Goal: Find specific page/section: Find specific page/section

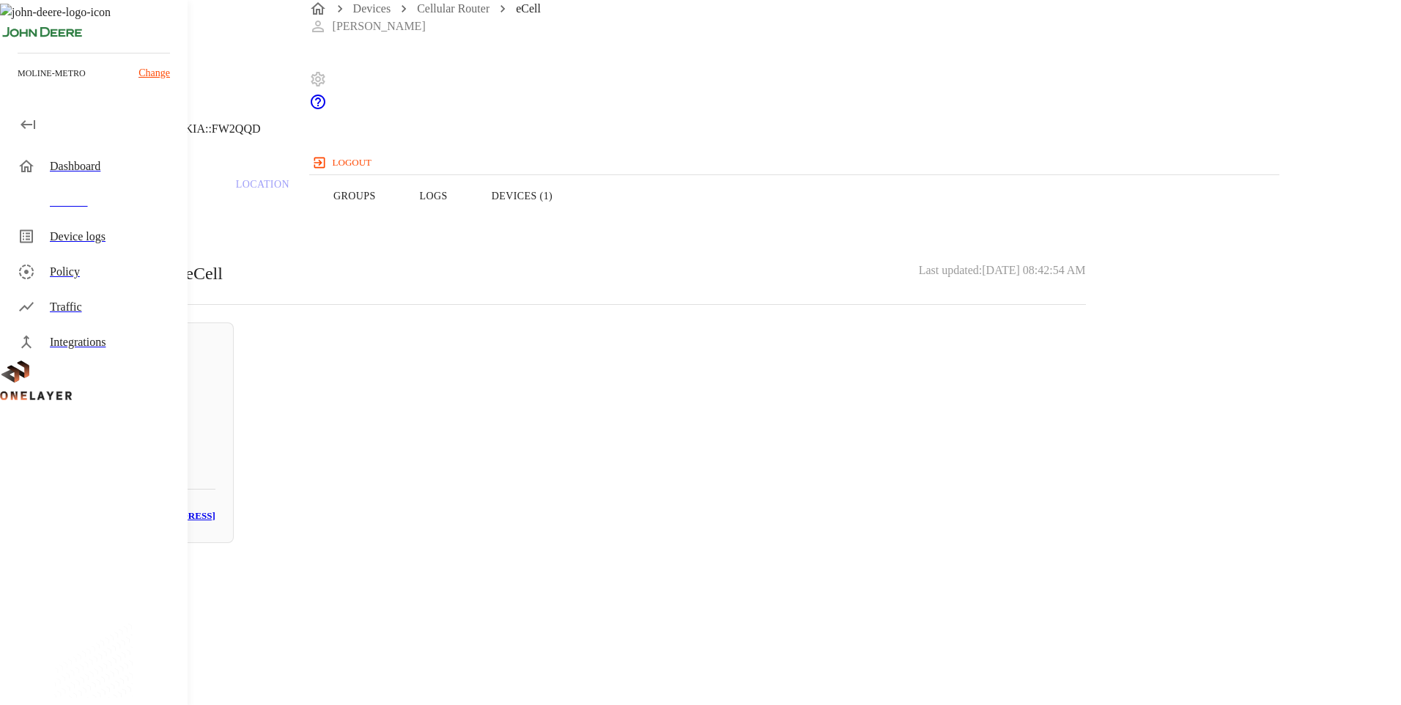
click at [18, 84] on icon at bounding box center [9, 75] width 18 height 18
click at [100, 193] on div "Devices" at bounding box center [113, 202] width 126 height 18
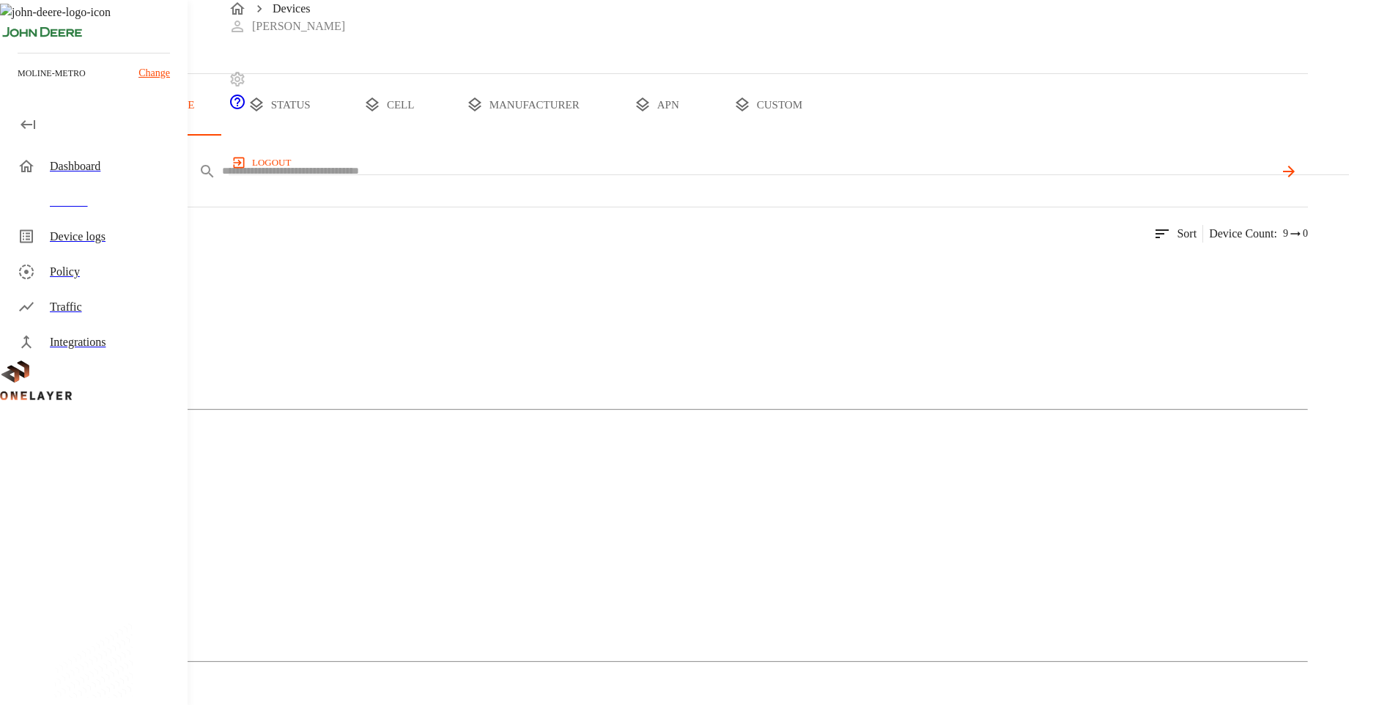
click at [473, 182] on input "text" at bounding box center [748, 170] width 1052 height 21
type input "**********"
click at [1297, 180] on icon at bounding box center [1289, 172] width 18 height 18
click at [114, 278] on img at bounding box center [71, 269] width 84 height 18
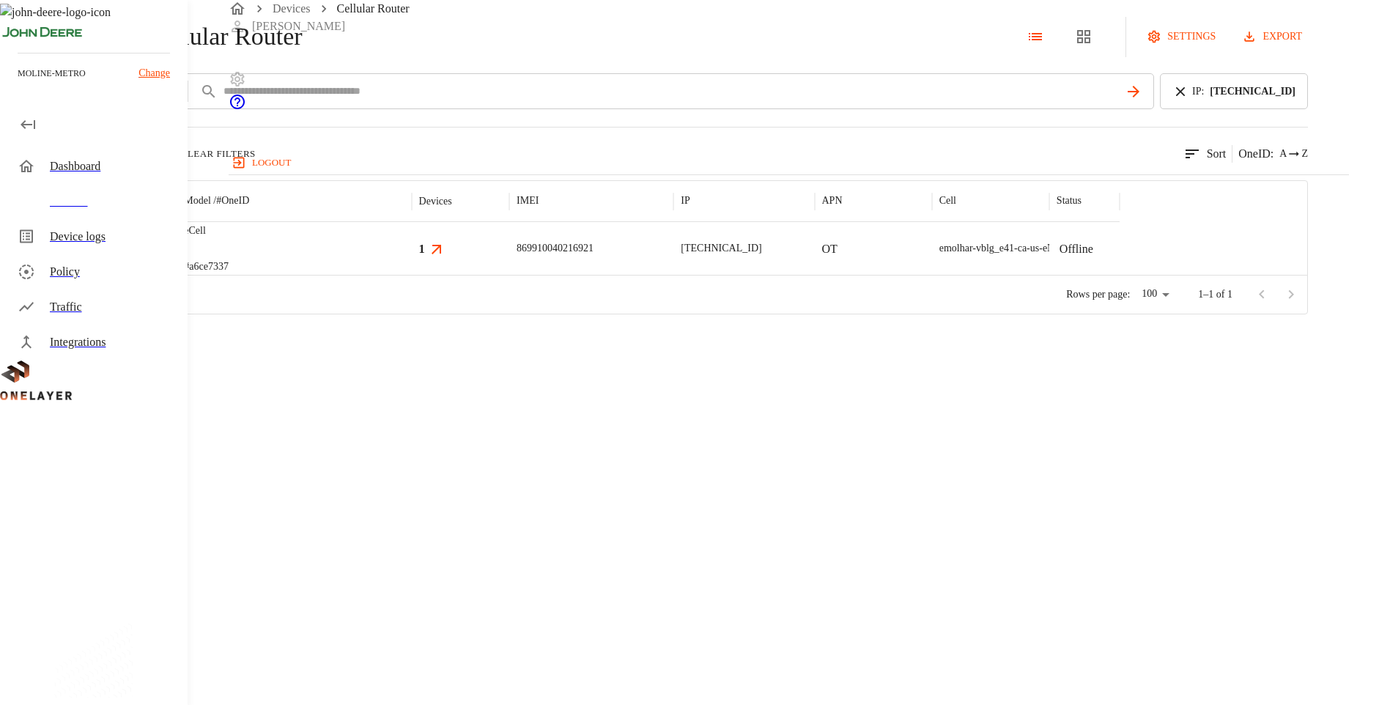
click at [177, 275] on div at bounding box center [120, 248] width 114 height 53
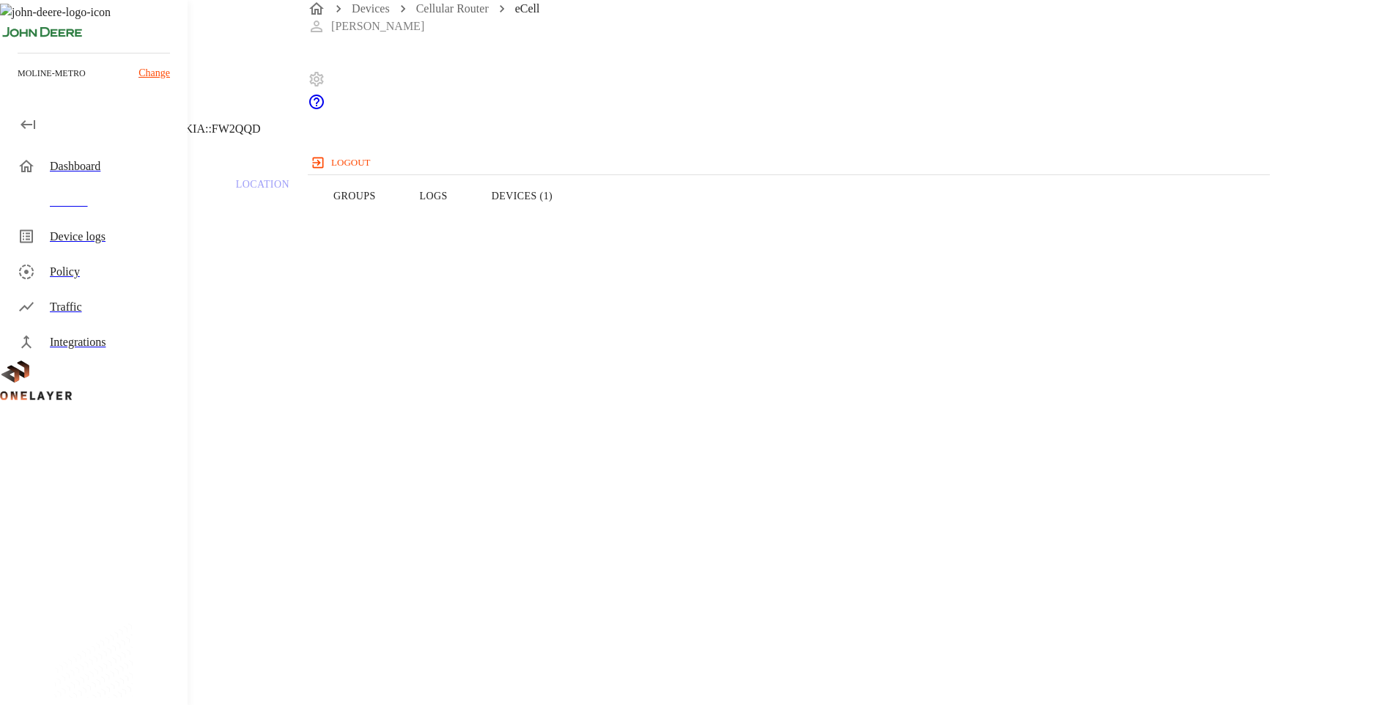
click at [575, 218] on button "Devices (1)" at bounding box center [522, 196] width 105 height 93
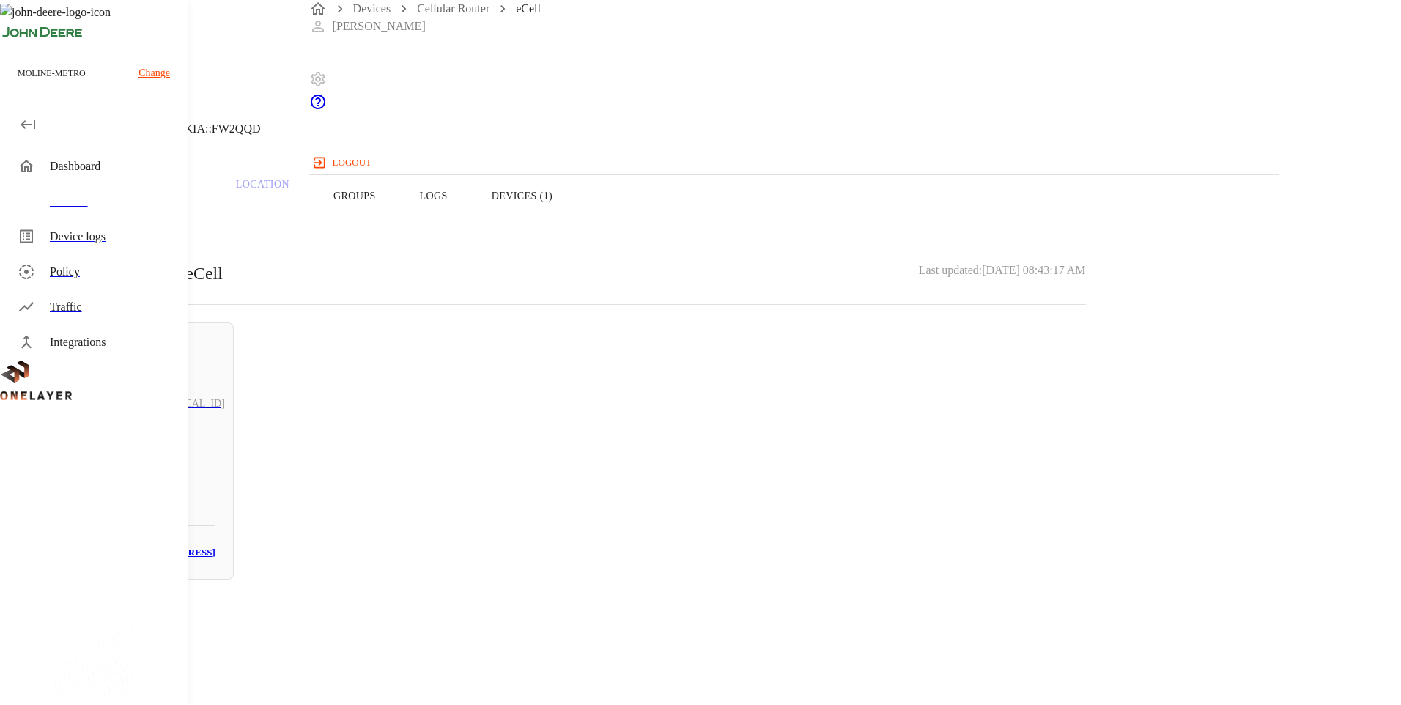
click at [215, 545] on h3 "60:FF:DD:05:02:61" at bounding box center [176, 553] width 78 height 17
drag, startPoint x: 1154, startPoint y: 275, endPoint x: 1217, endPoint y: 284, distance: 63.0
click at [18, 84] on icon at bounding box center [9, 75] width 18 height 18
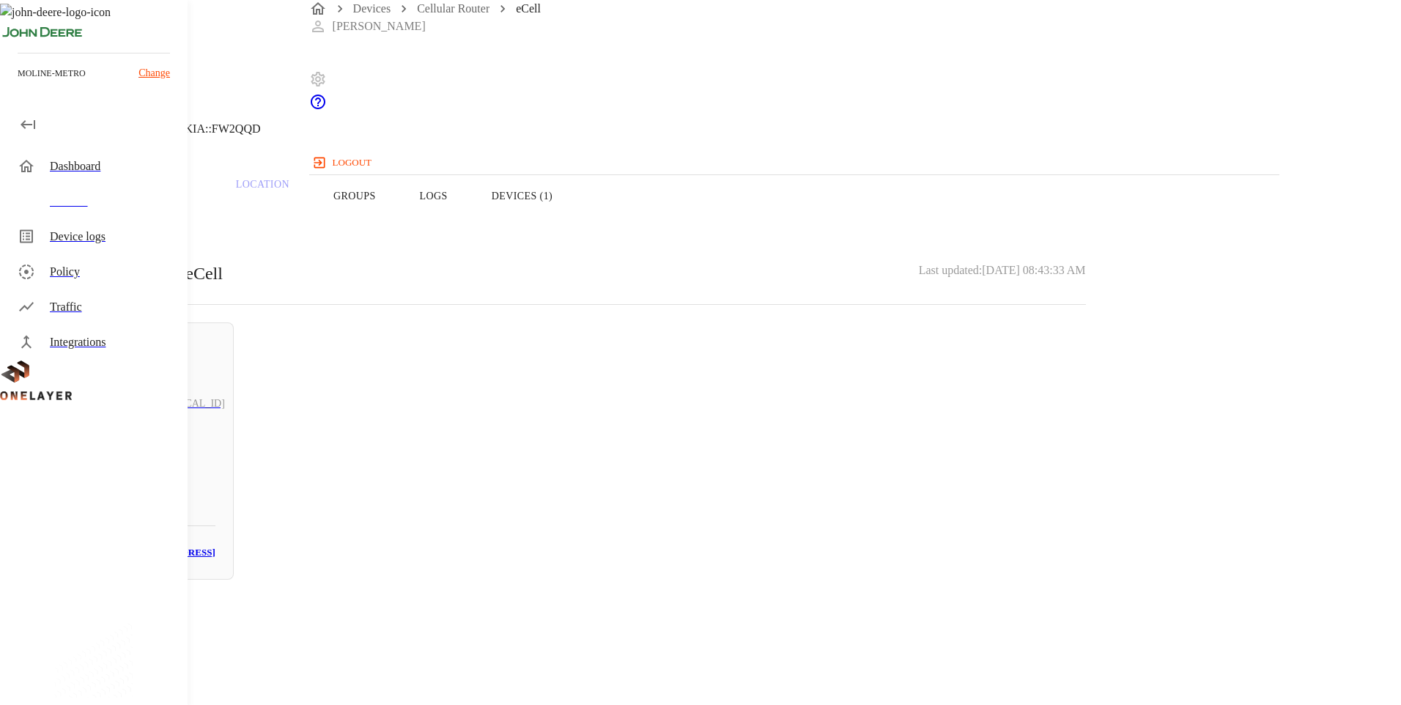
click at [18, 84] on icon at bounding box center [9, 75] width 18 height 18
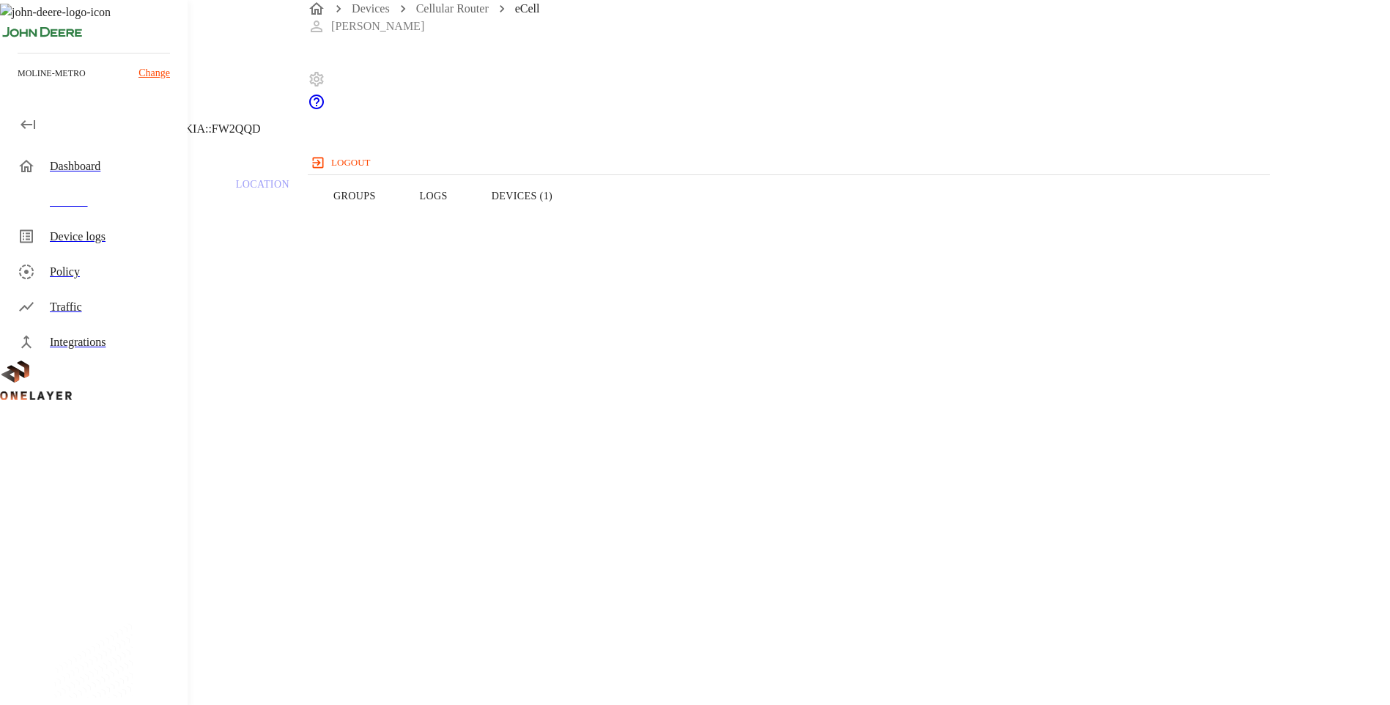
click at [575, 221] on button "Devices (1)" at bounding box center [522, 196] width 105 height 93
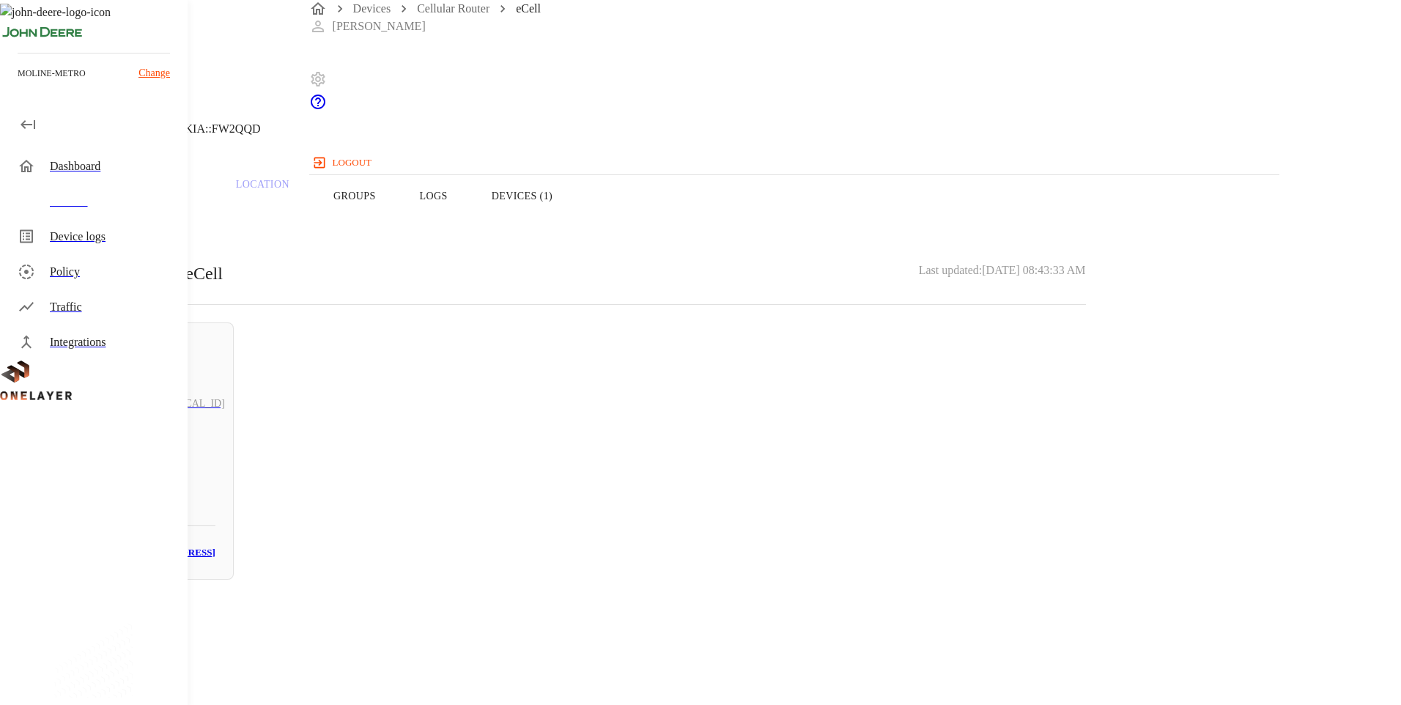
click at [100, 222] on button "Overview" at bounding box center [50, 196] width 100 height 93
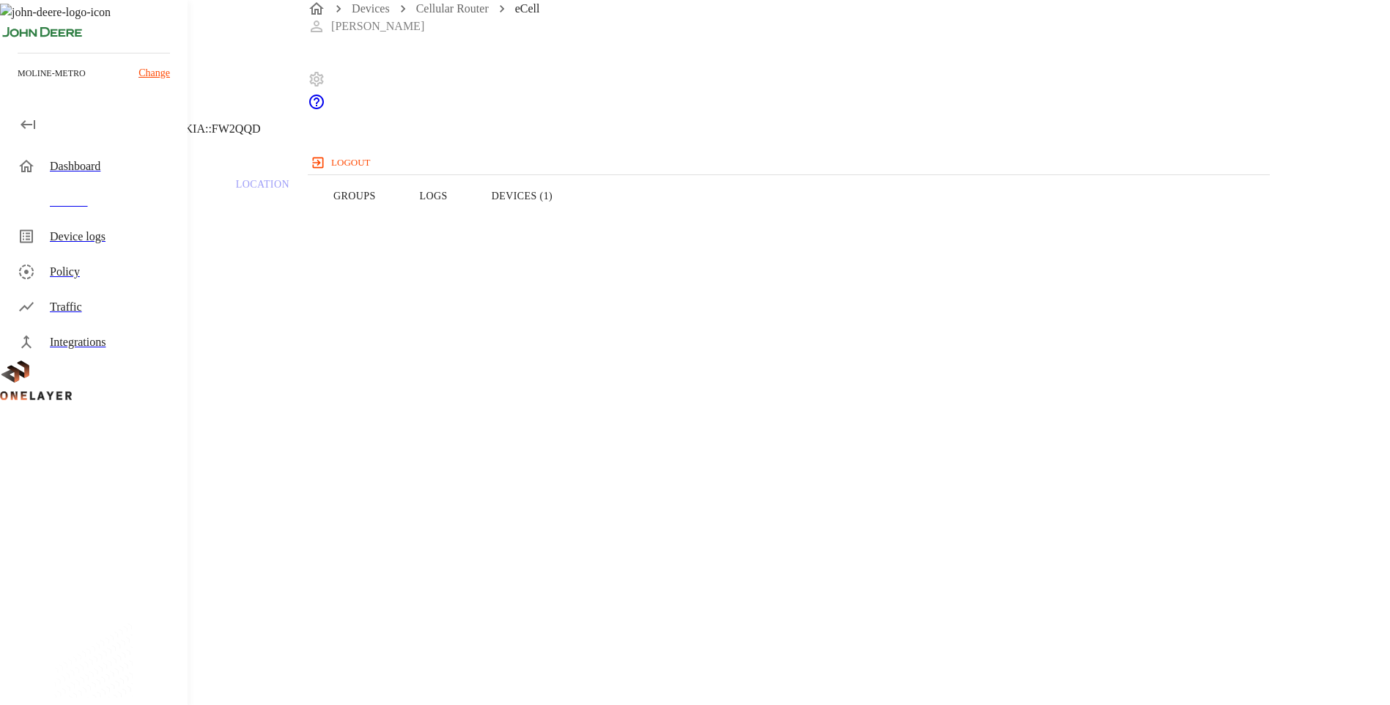
click at [18, 84] on icon at bounding box center [9, 75] width 18 height 18
